Goal: Information Seeking & Learning: Learn about a topic

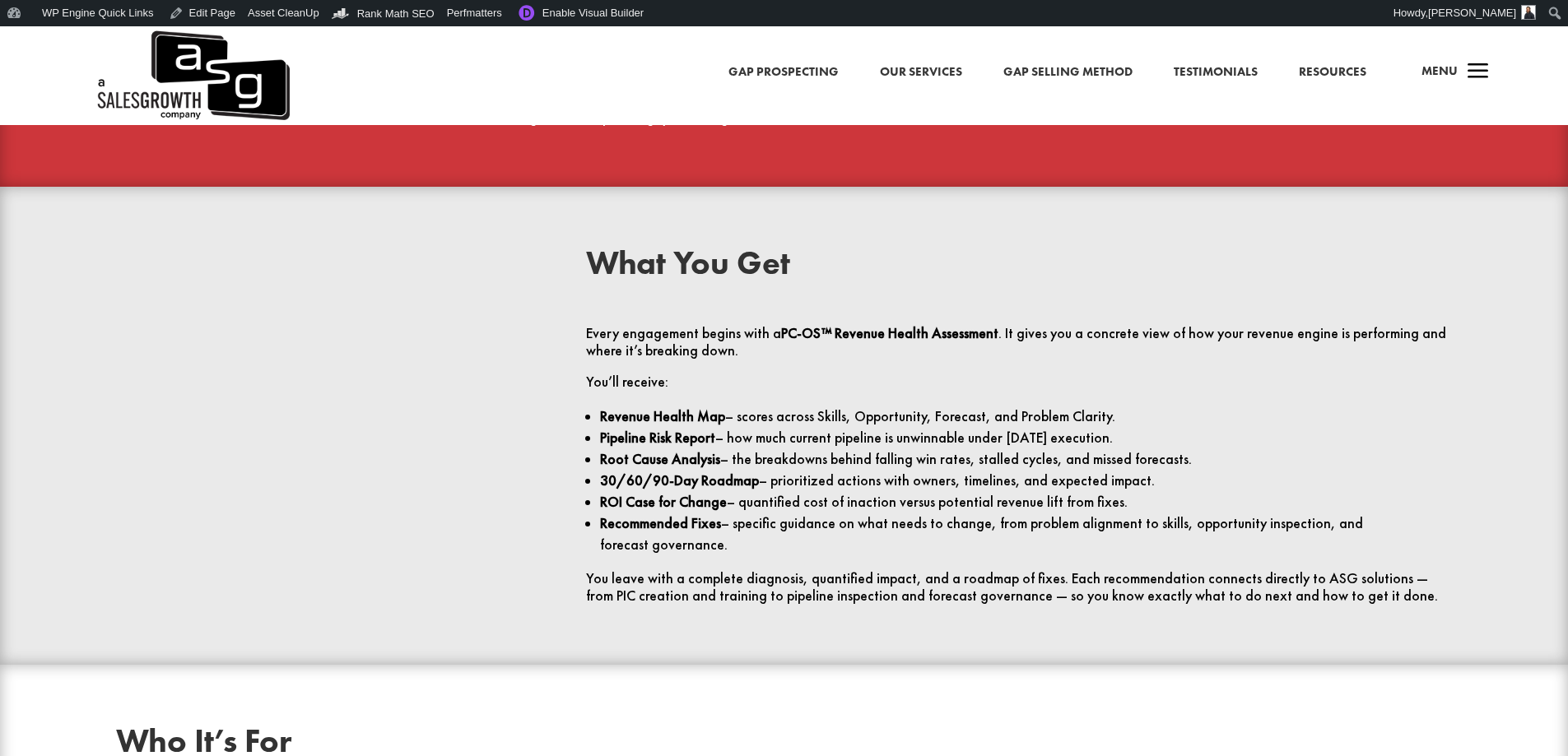
scroll to position [3291, 0]
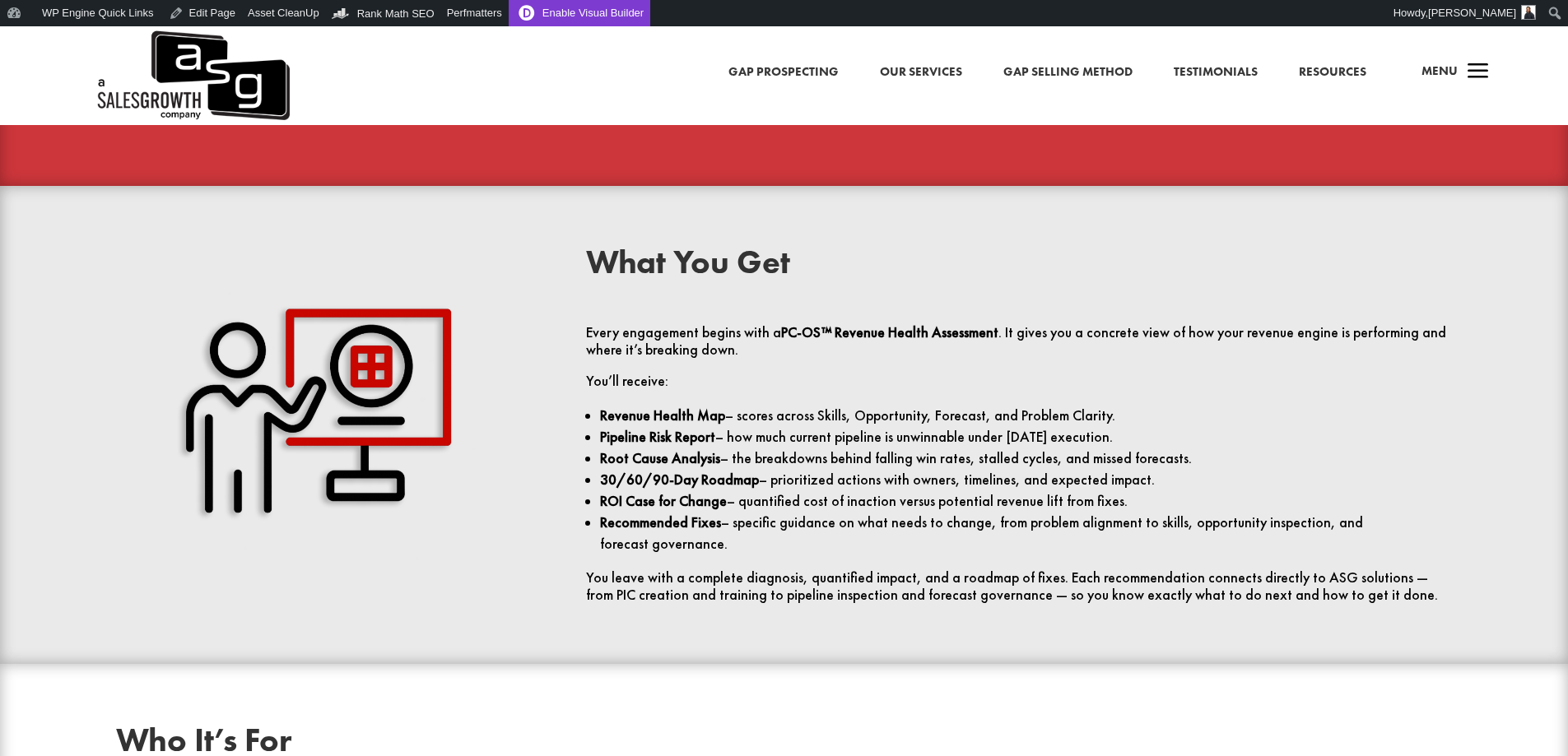
click at [566, 13] on link "Enable Visual Builder" at bounding box center [579, 13] width 142 height 27
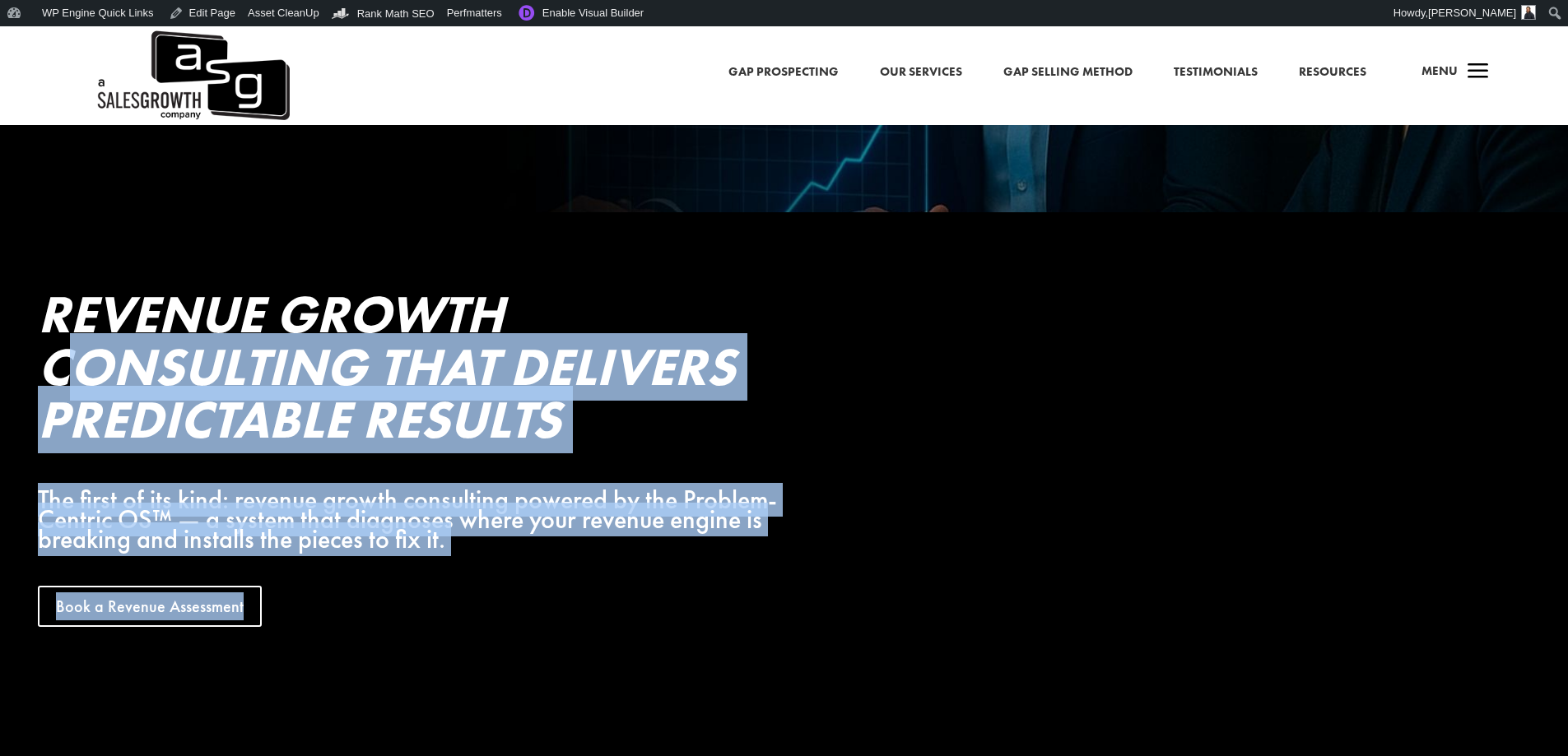
scroll to position [494, 0]
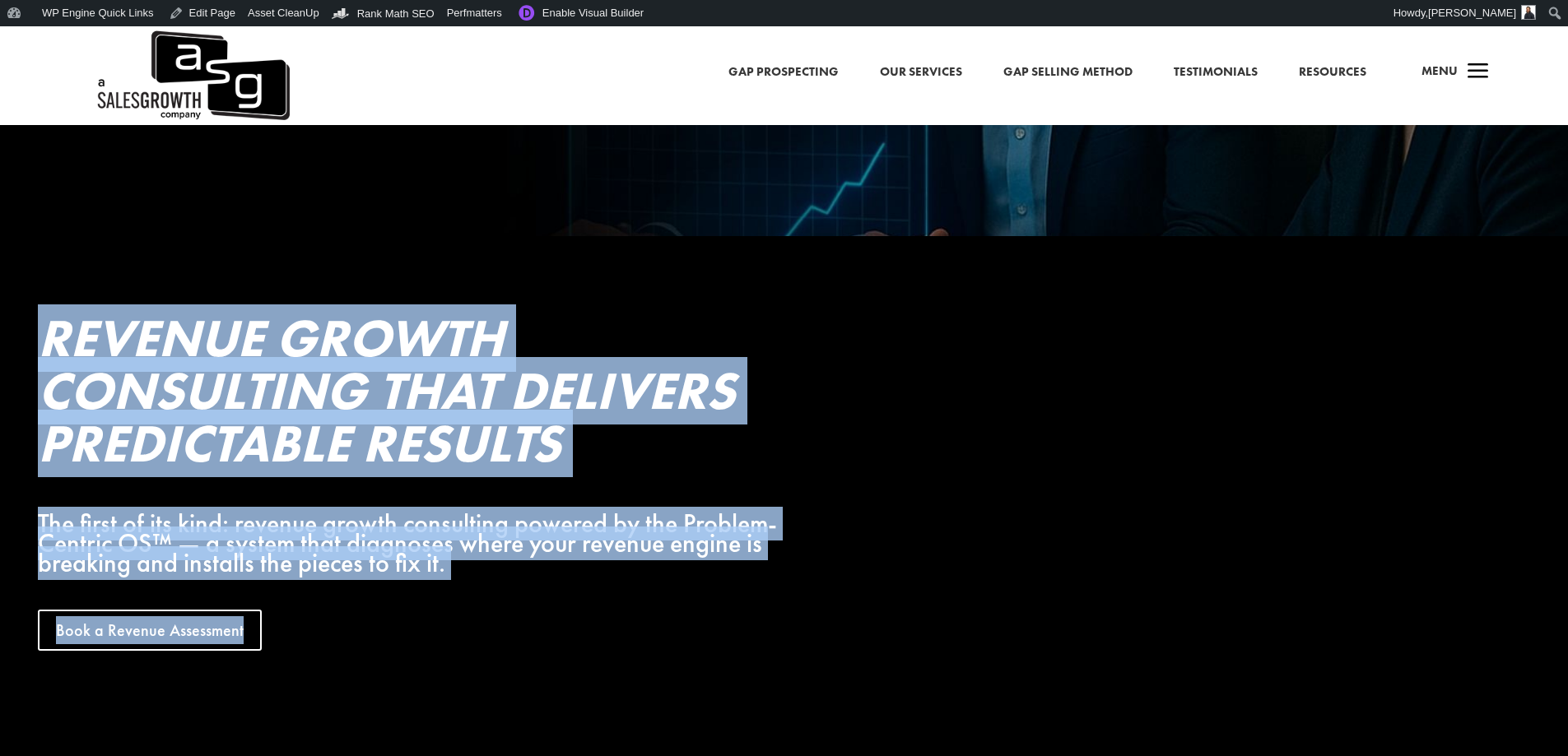
drag, startPoint x: 1080, startPoint y: 505, endPoint x: 46, endPoint y: 339, distance: 1047.2
copy div "Loremip Dolors Ametconsec Adip Elitsedd Eiusmodtemp Incidid Utl etdol ma ali en…"
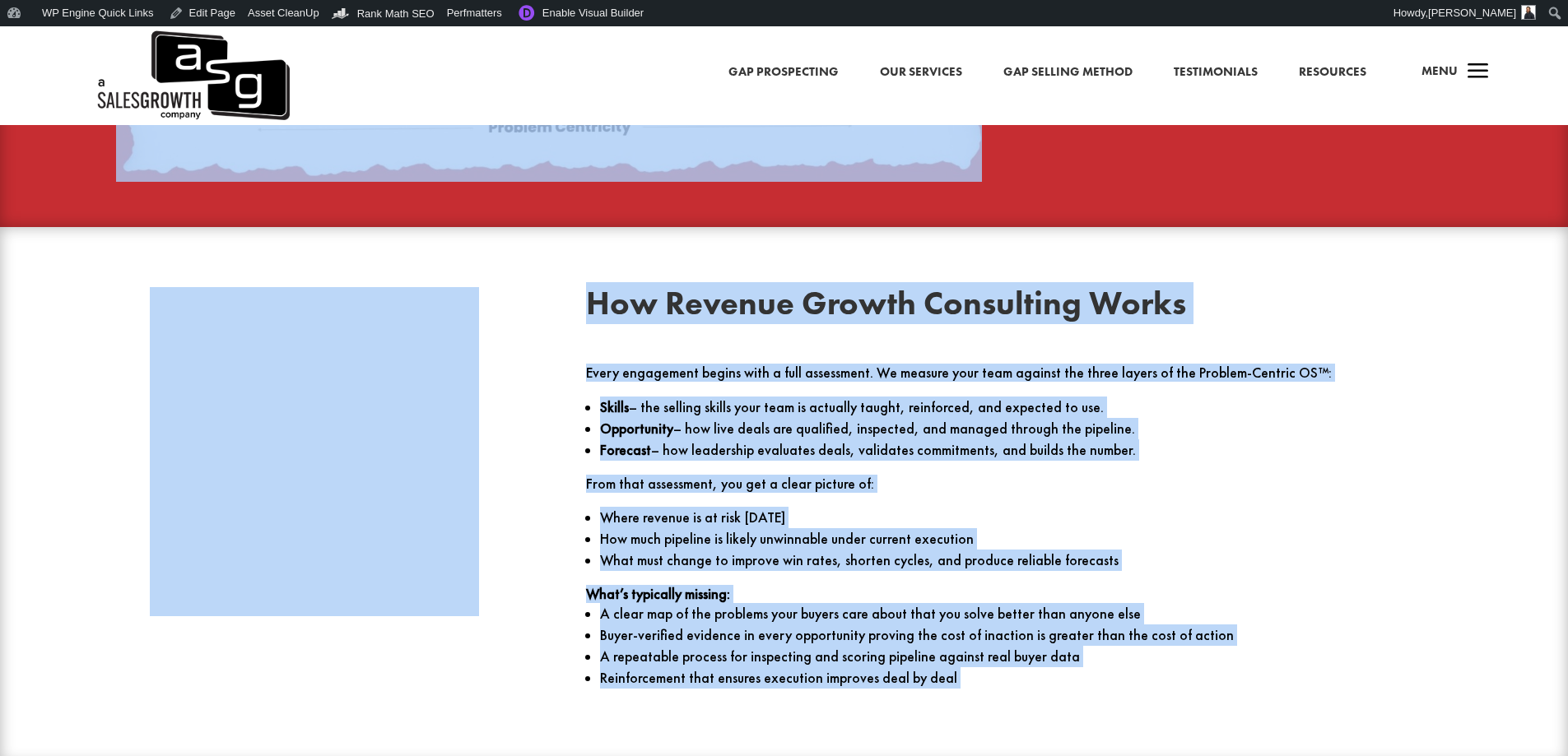
scroll to position [2386, 0]
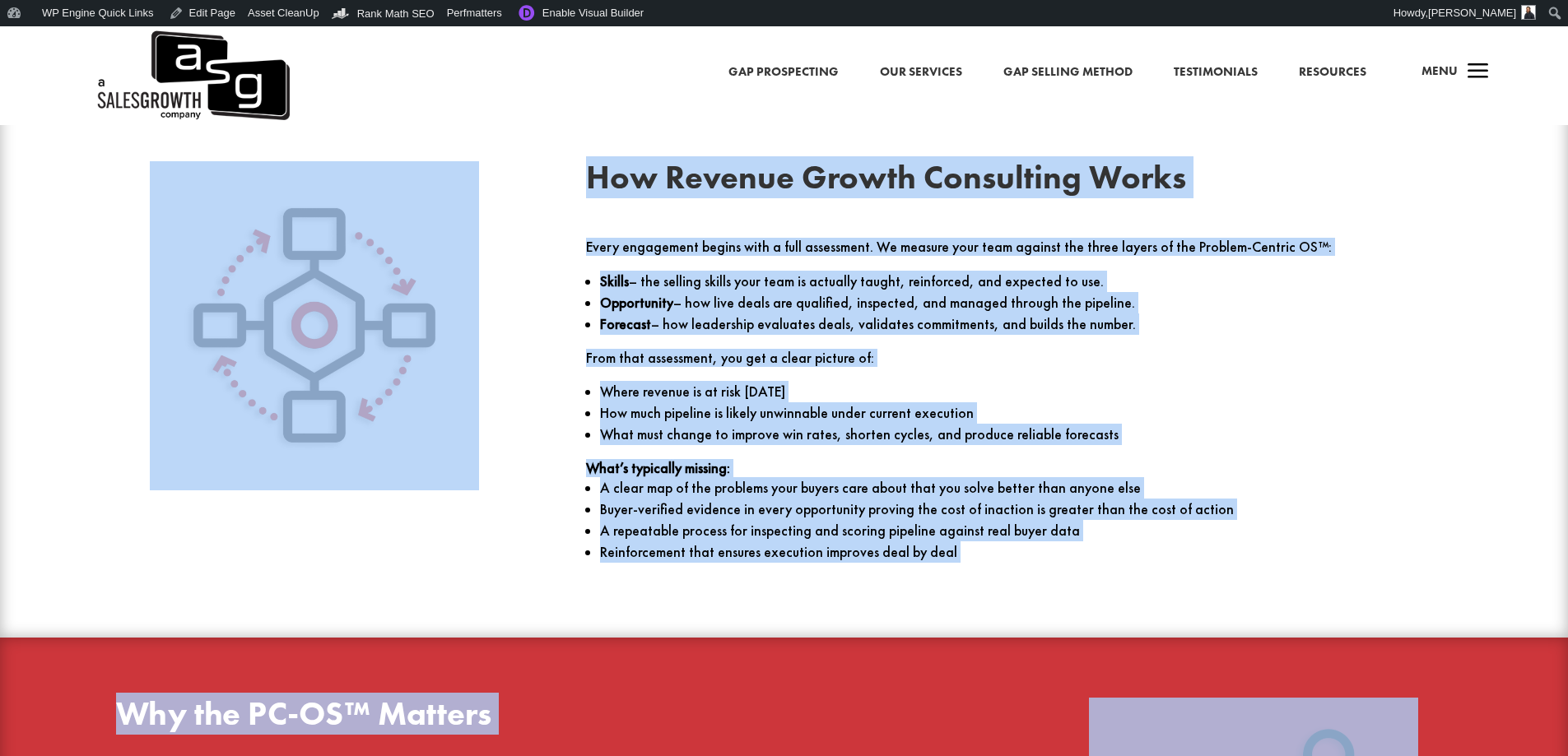
click at [544, 292] on div "How Revenue Growth Consulting Works Every engagement begins with a full assessm…" at bounding box center [784, 369] width 1412 height 461
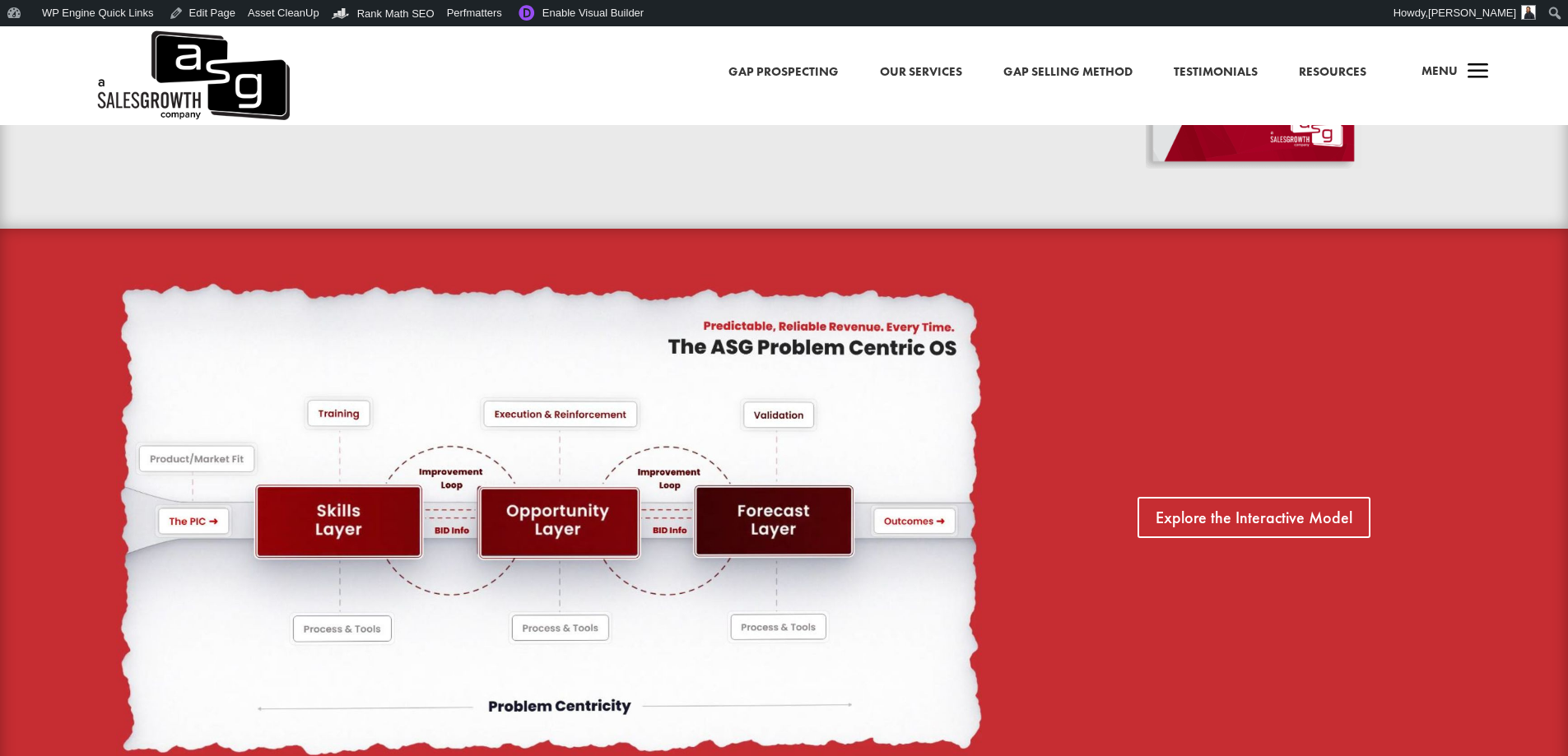
scroll to position [1234, 0]
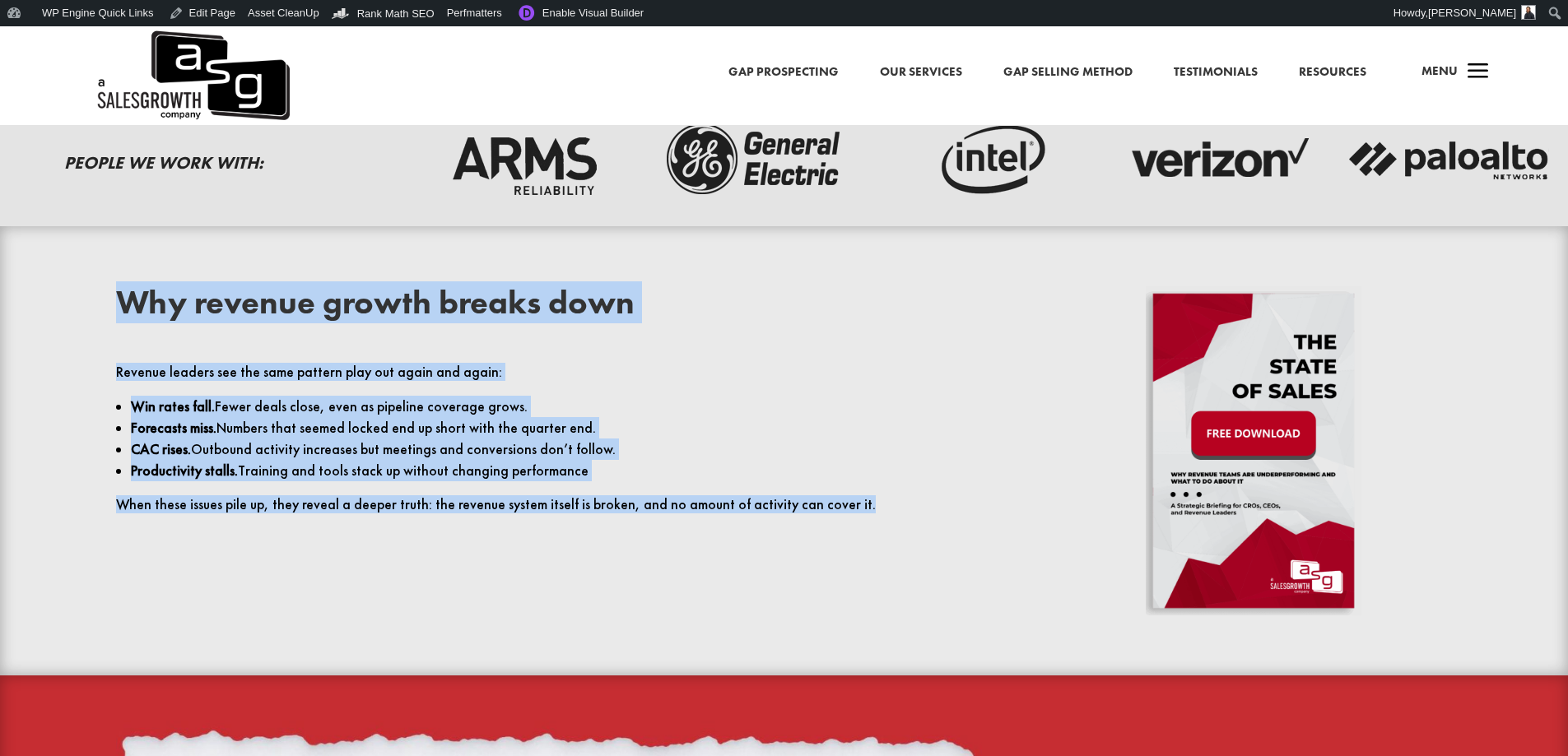
drag, startPoint x: 852, startPoint y: 503, endPoint x: 89, endPoint y: 297, distance: 790.3
click at [89, 297] on div "Why revenue growth breaks down Revenue leaders see the same pattern play out ag…" at bounding box center [784, 450] width 1412 height 373
copy div "Why revenue growth breaks down Revenue leaders see the same pattern play out ag…"
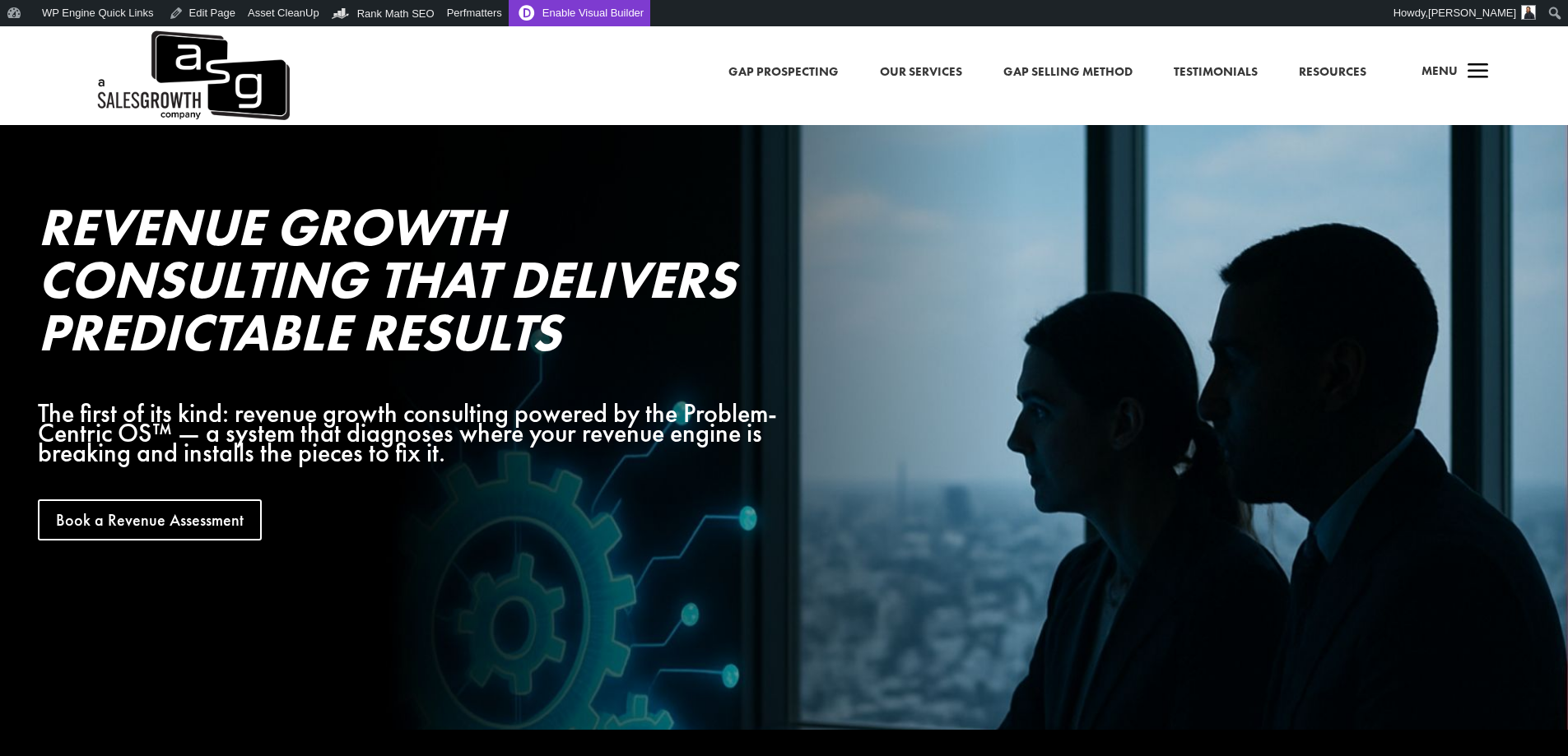
click at [549, 10] on link "Enable Visual Builder" at bounding box center [579, 13] width 142 height 27
